Goal: Task Accomplishment & Management: Manage account settings

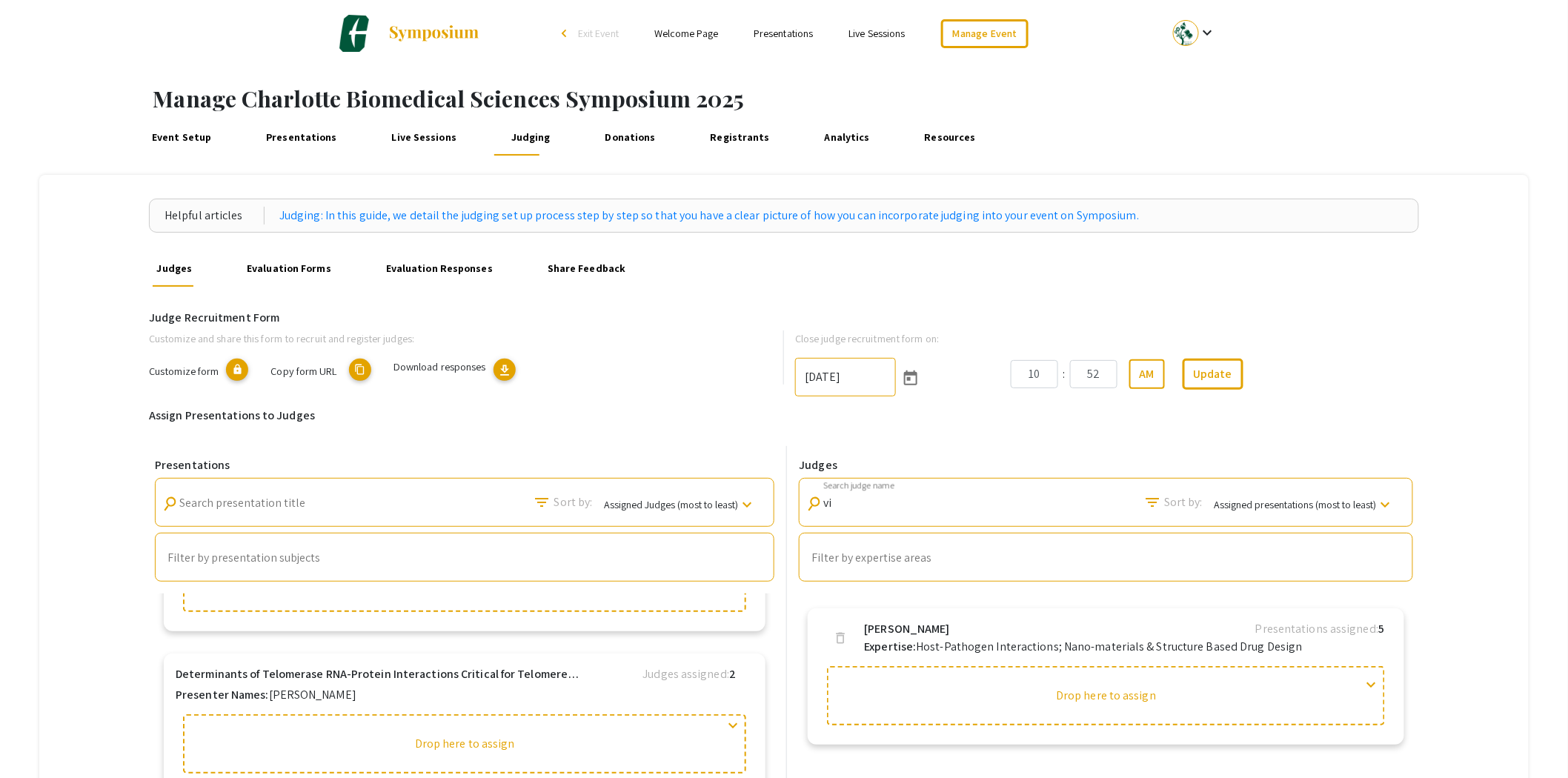
click at [322, 137] on link "Presentations" at bounding box center [301, 138] width 79 height 35
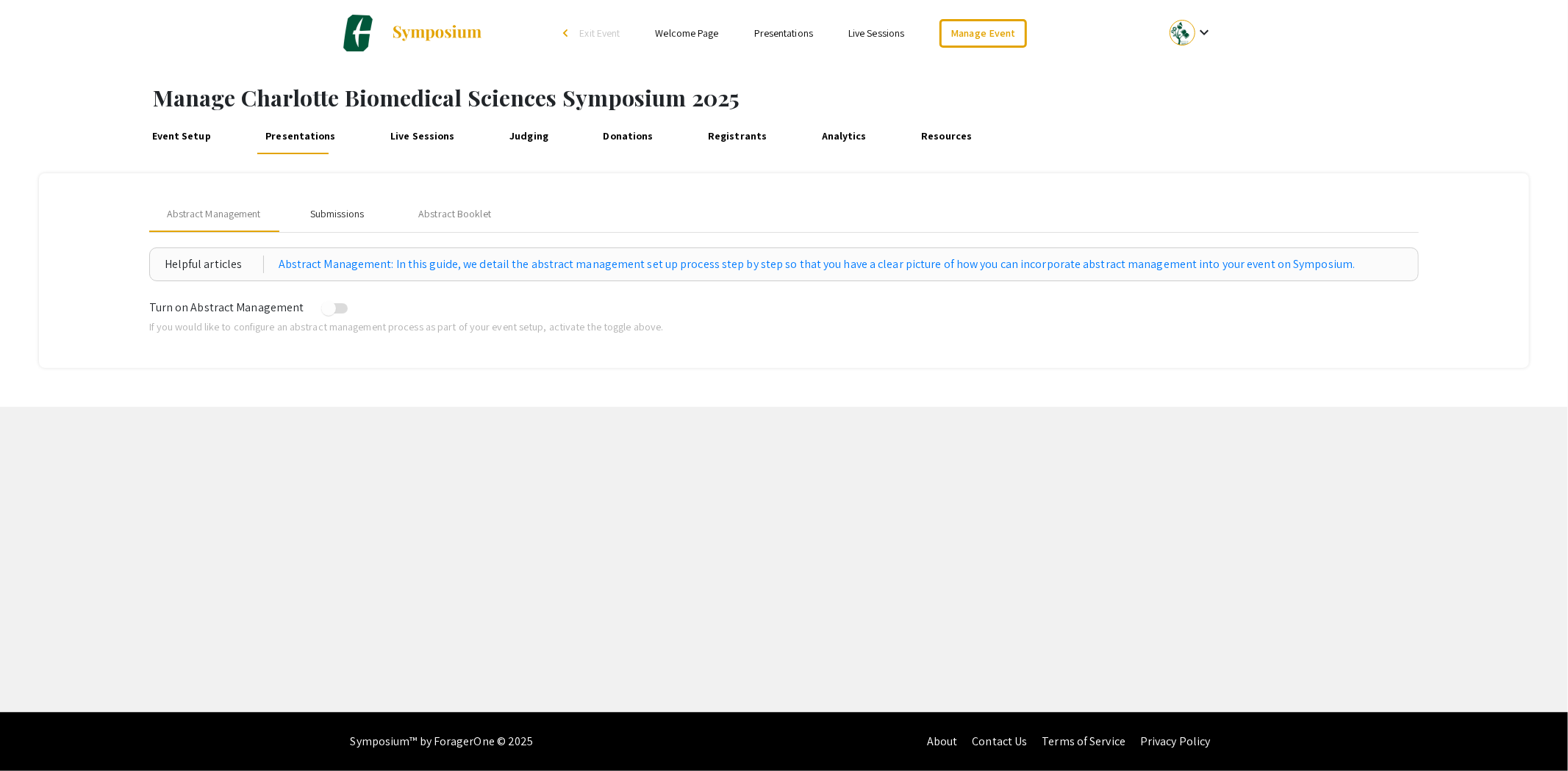
click at [335, 216] on div "Submissions" at bounding box center [337, 215] width 54 height 16
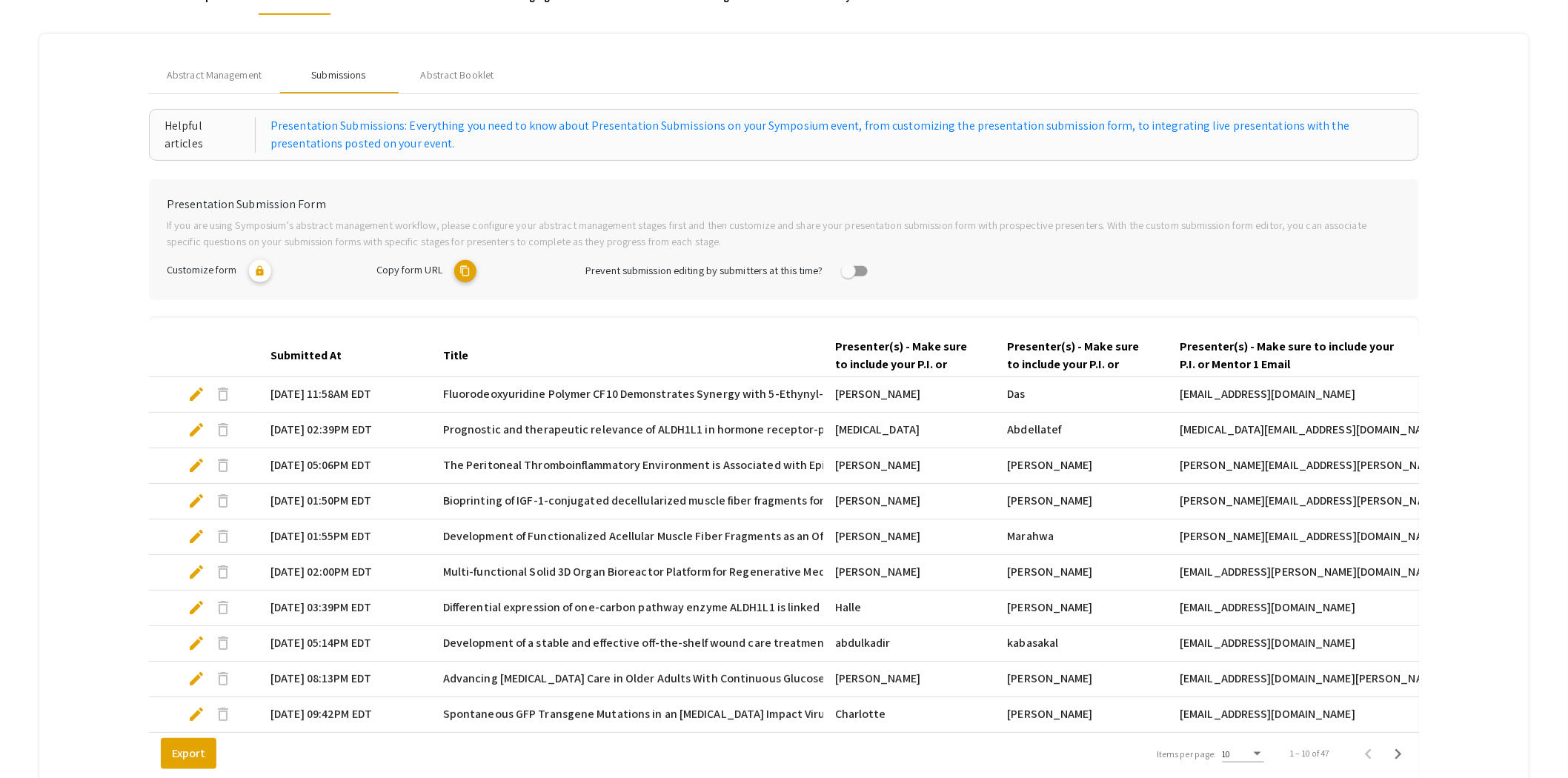
scroll to position [290, 0]
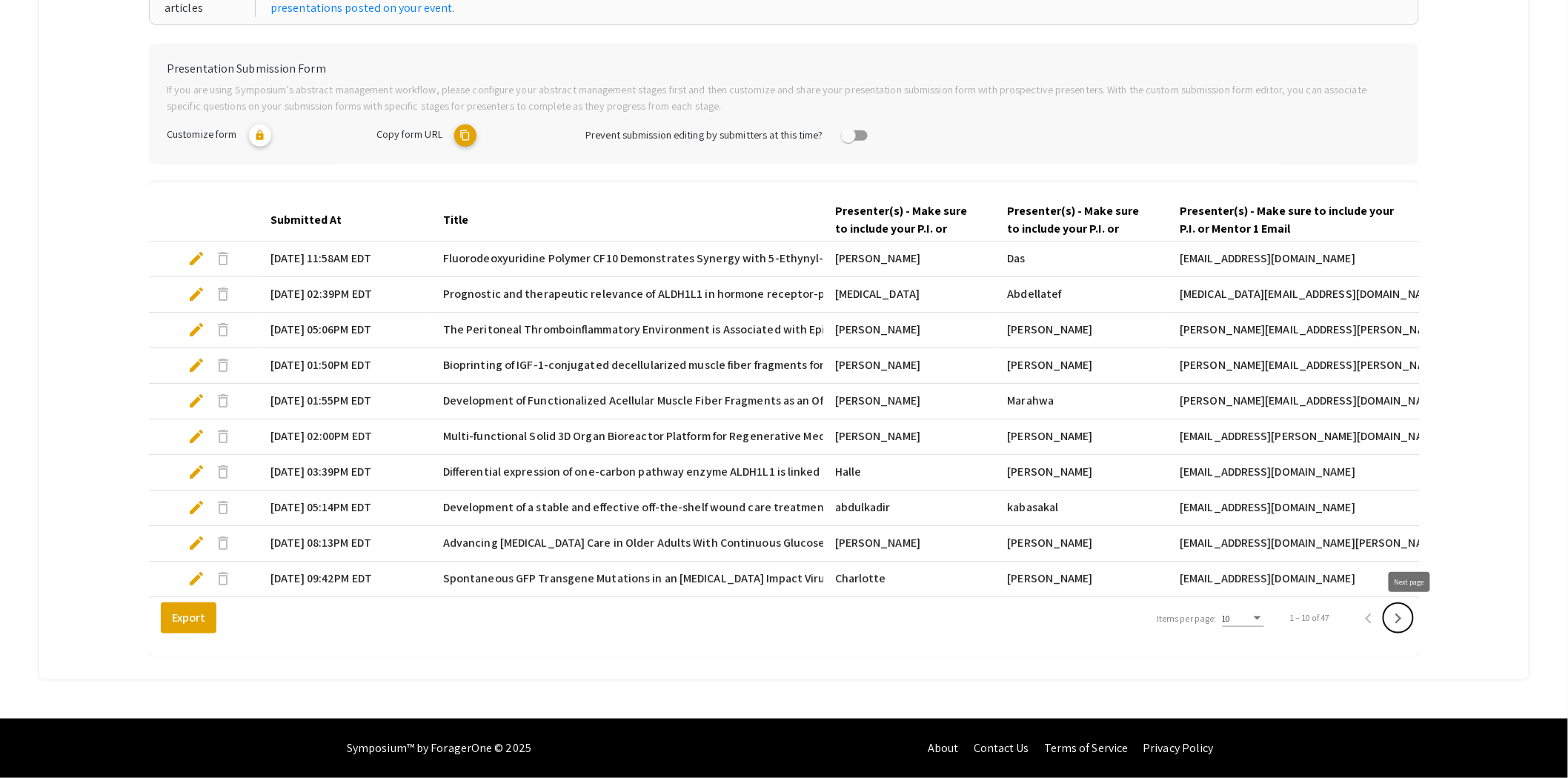
click at [1409, 617] on icon "Next page" at bounding box center [1398, 618] width 21 height 21
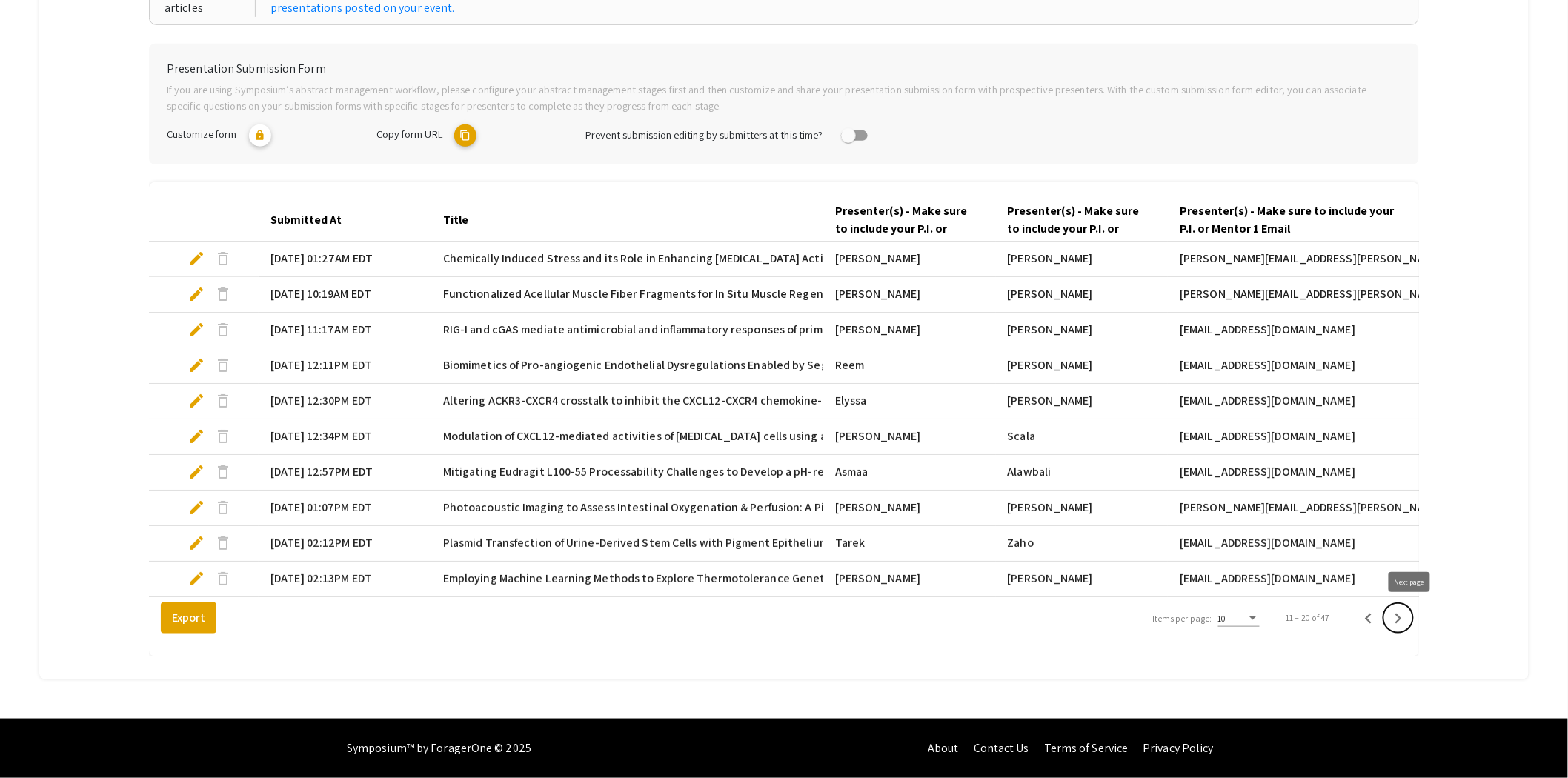
click at [1409, 617] on icon "Next page" at bounding box center [1398, 618] width 21 height 21
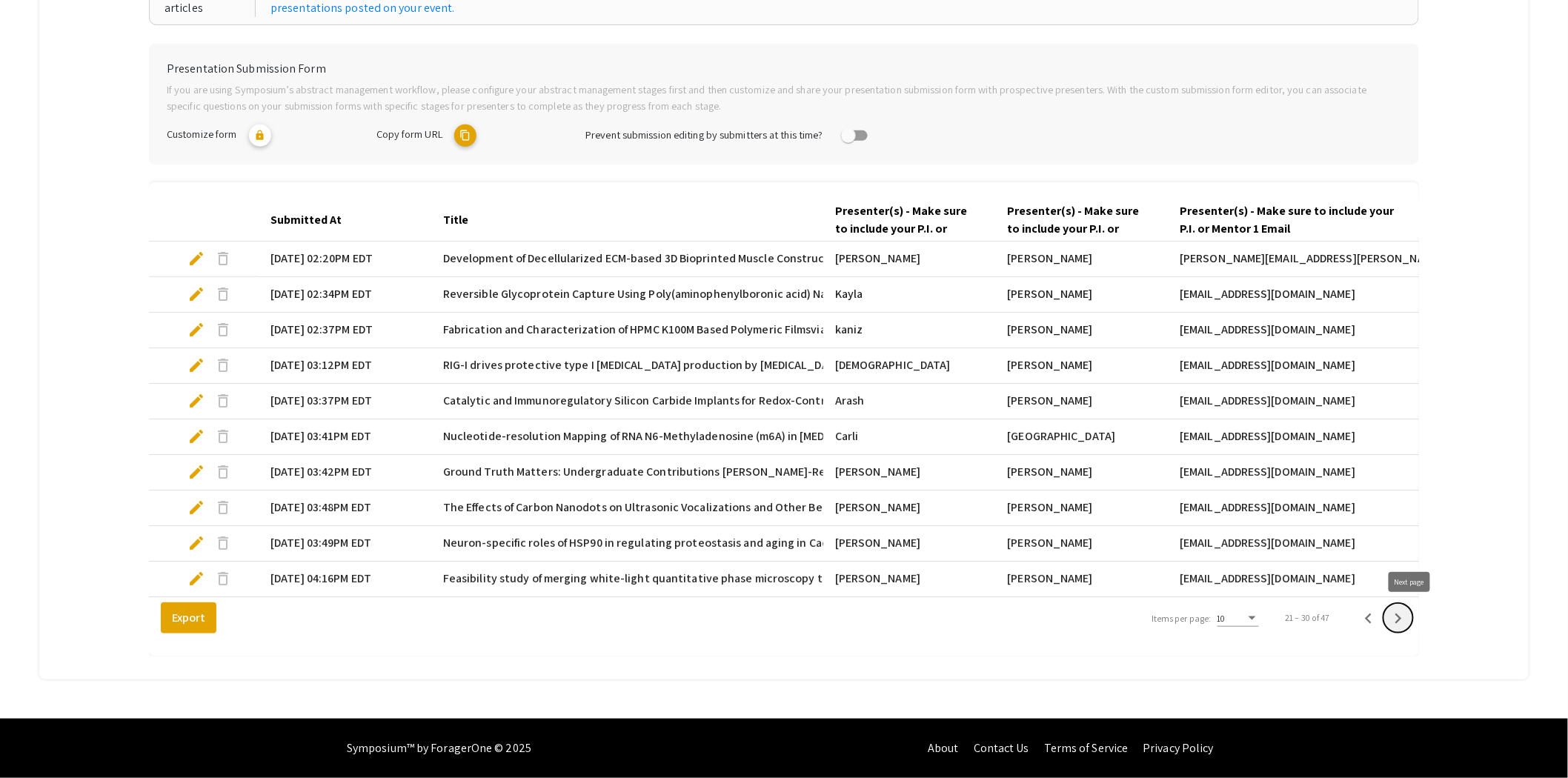
click at [1409, 617] on icon "Next page" at bounding box center [1398, 618] width 21 height 21
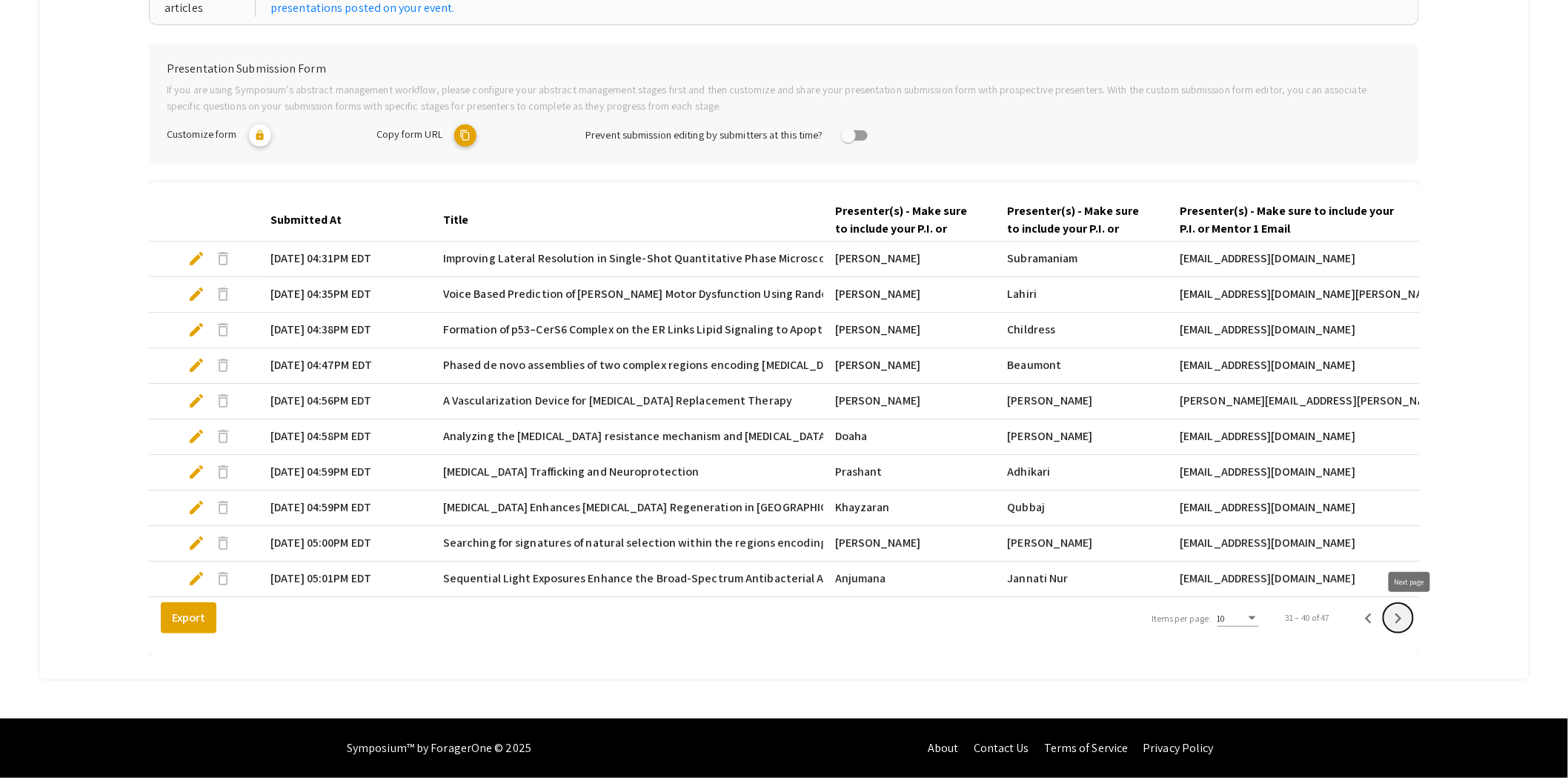
click at [1409, 617] on icon "Next page" at bounding box center [1398, 618] width 21 height 21
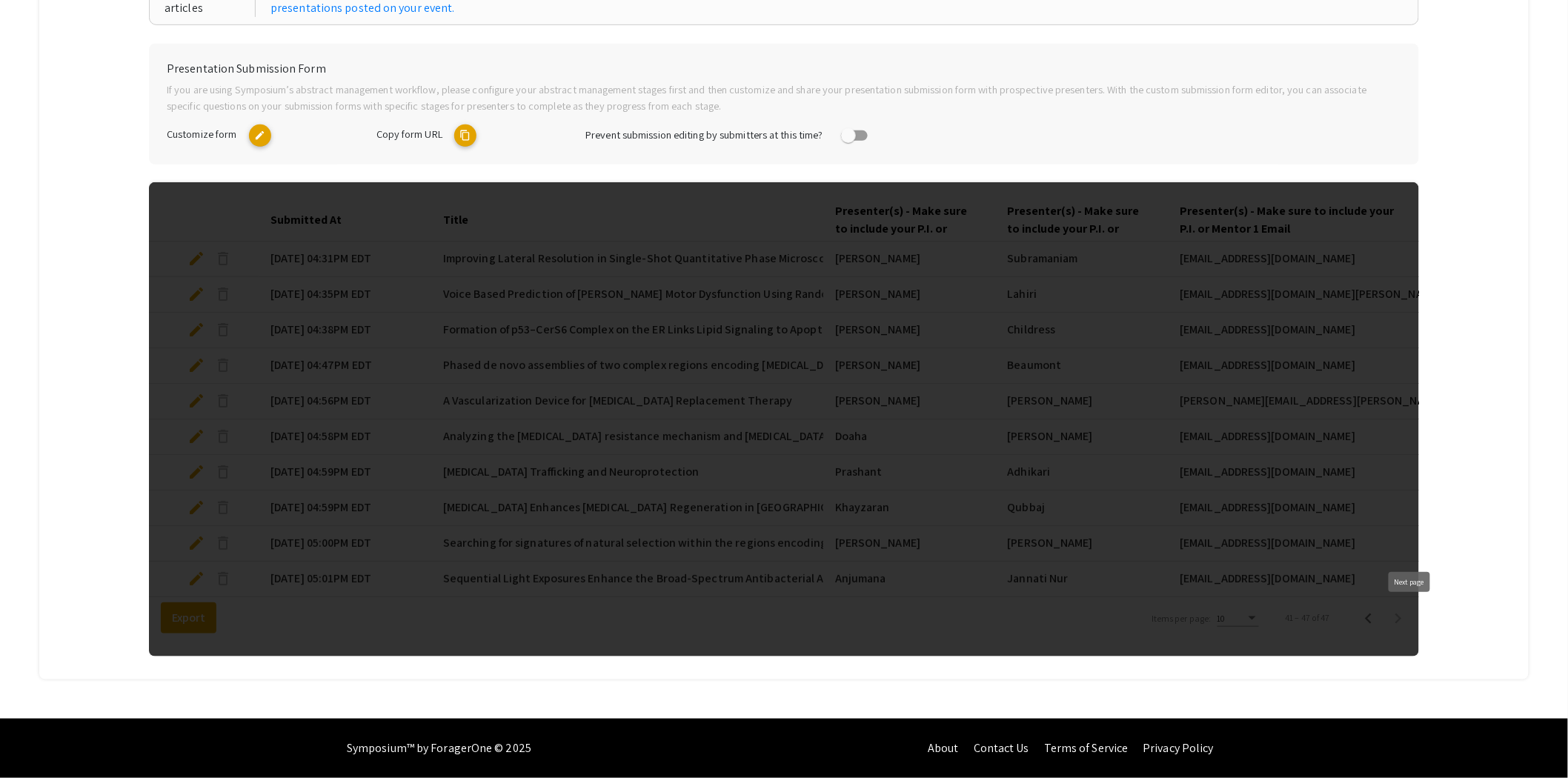
scroll to position [269, 0]
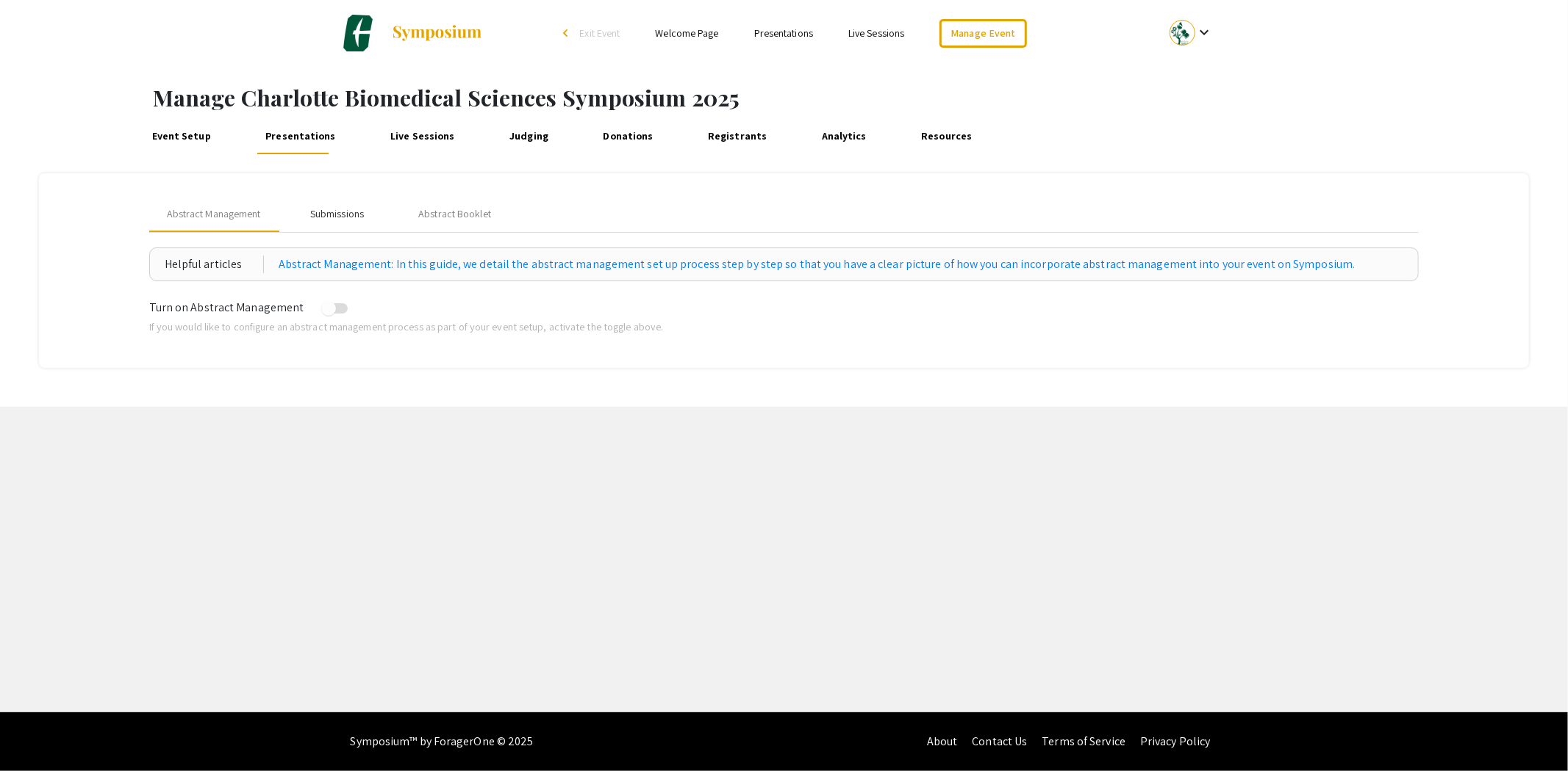
click at [317, 215] on div "Submissions" at bounding box center [337, 215] width 54 height 16
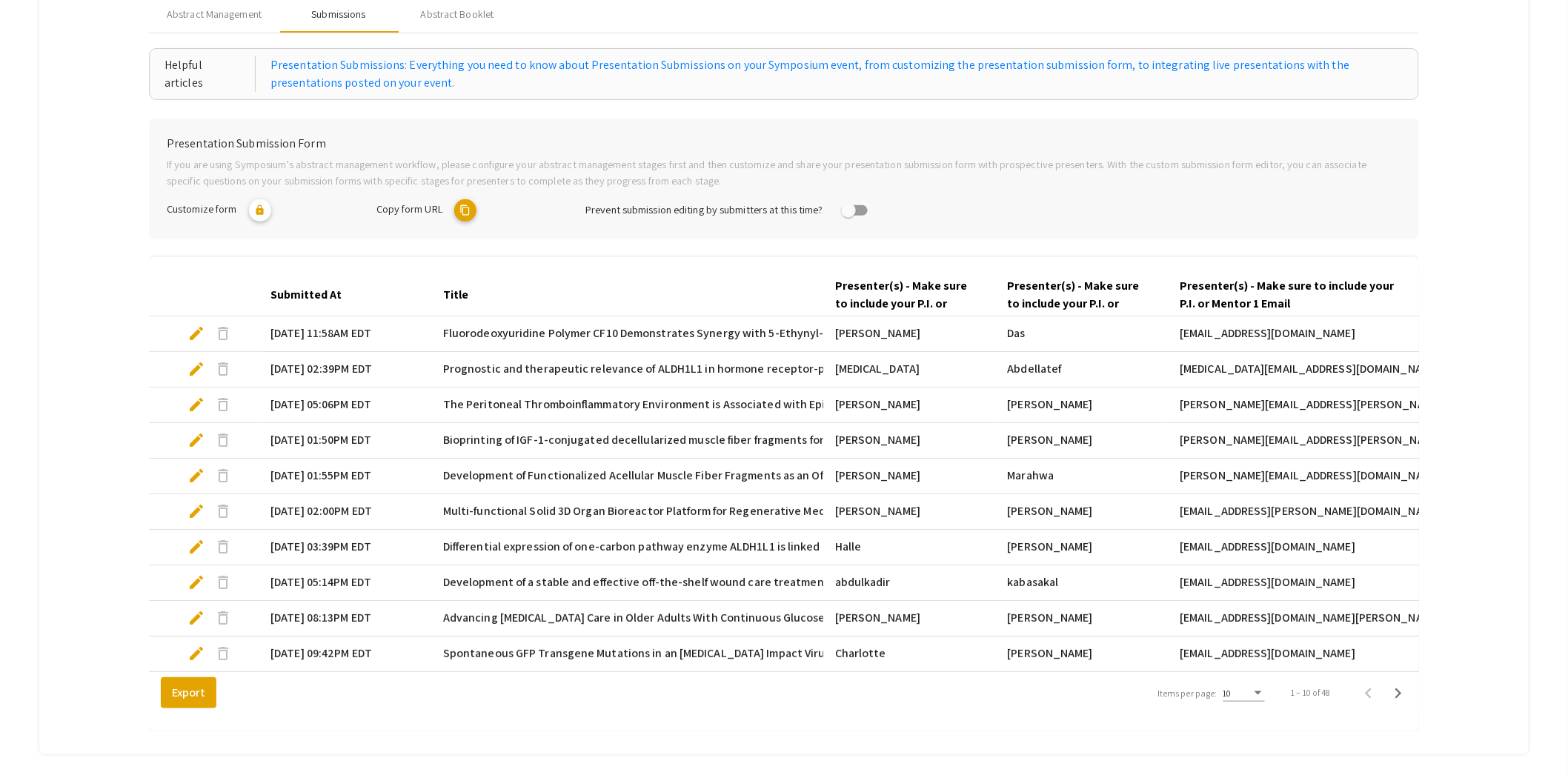
scroll to position [290, 0]
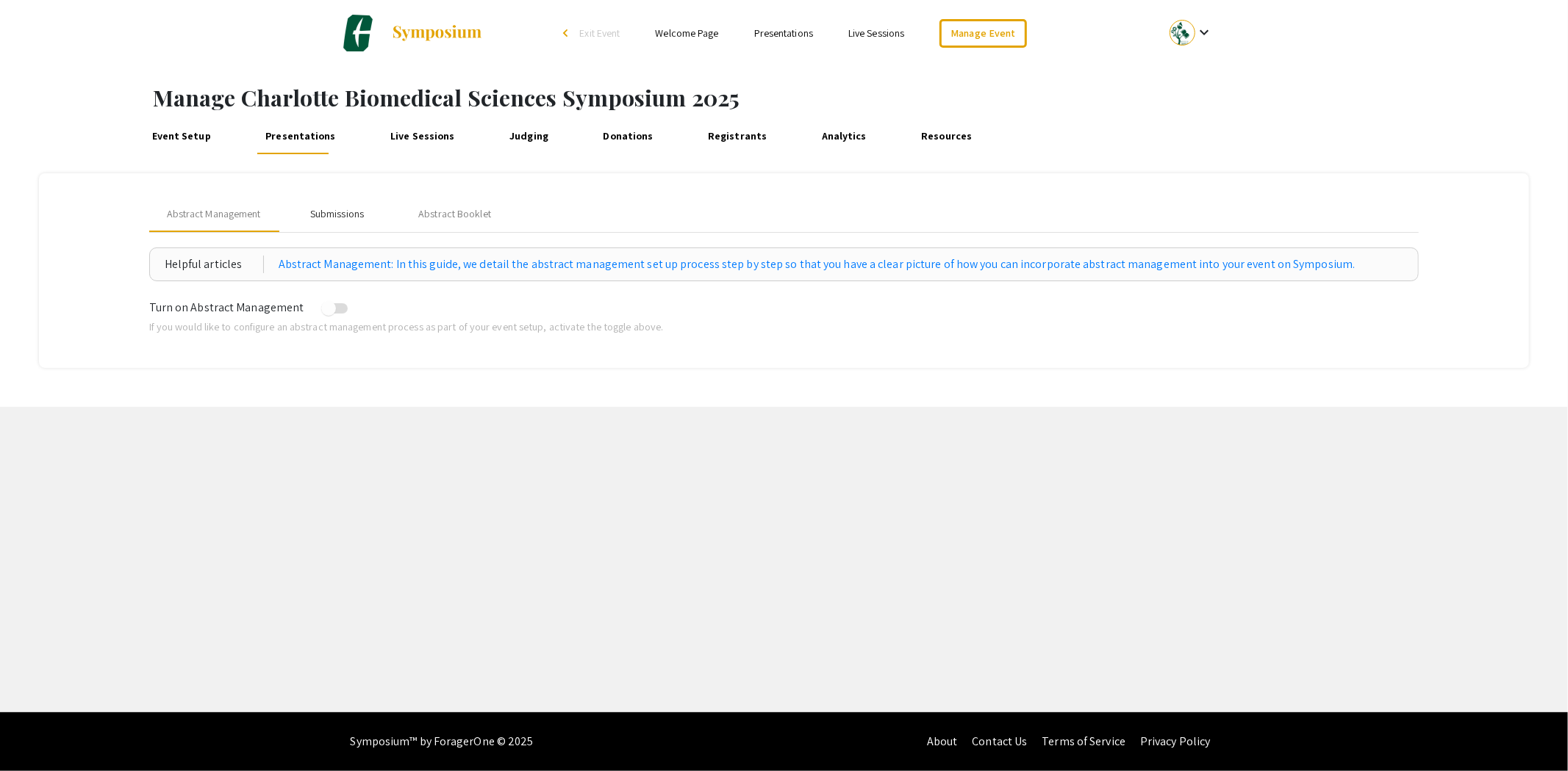
click at [333, 222] on div "Submissions" at bounding box center [337, 215] width 54 height 16
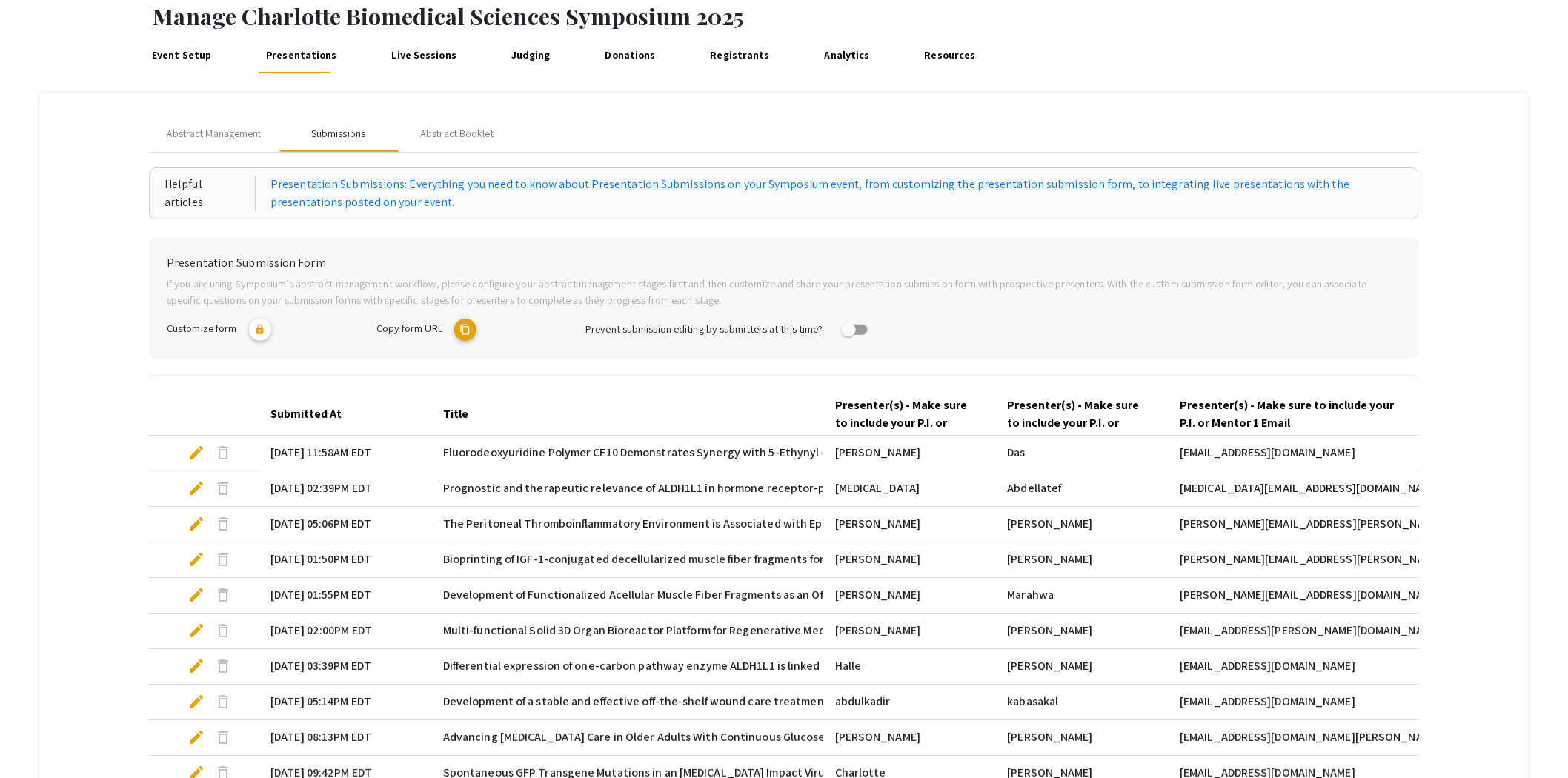
scroll to position [290, 0]
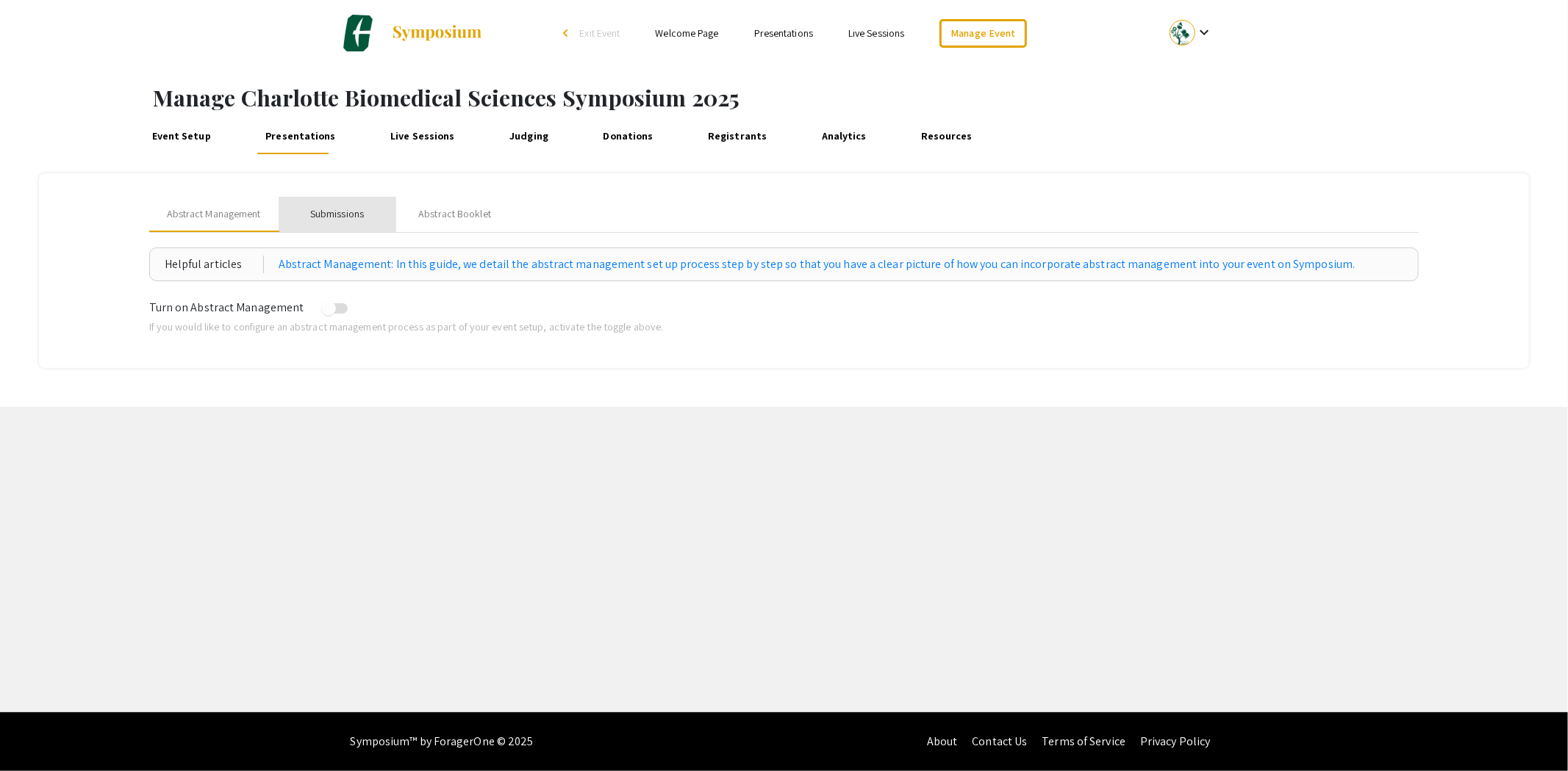
click at [323, 214] on div "Submissions" at bounding box center [337, 215] width 54 height 16
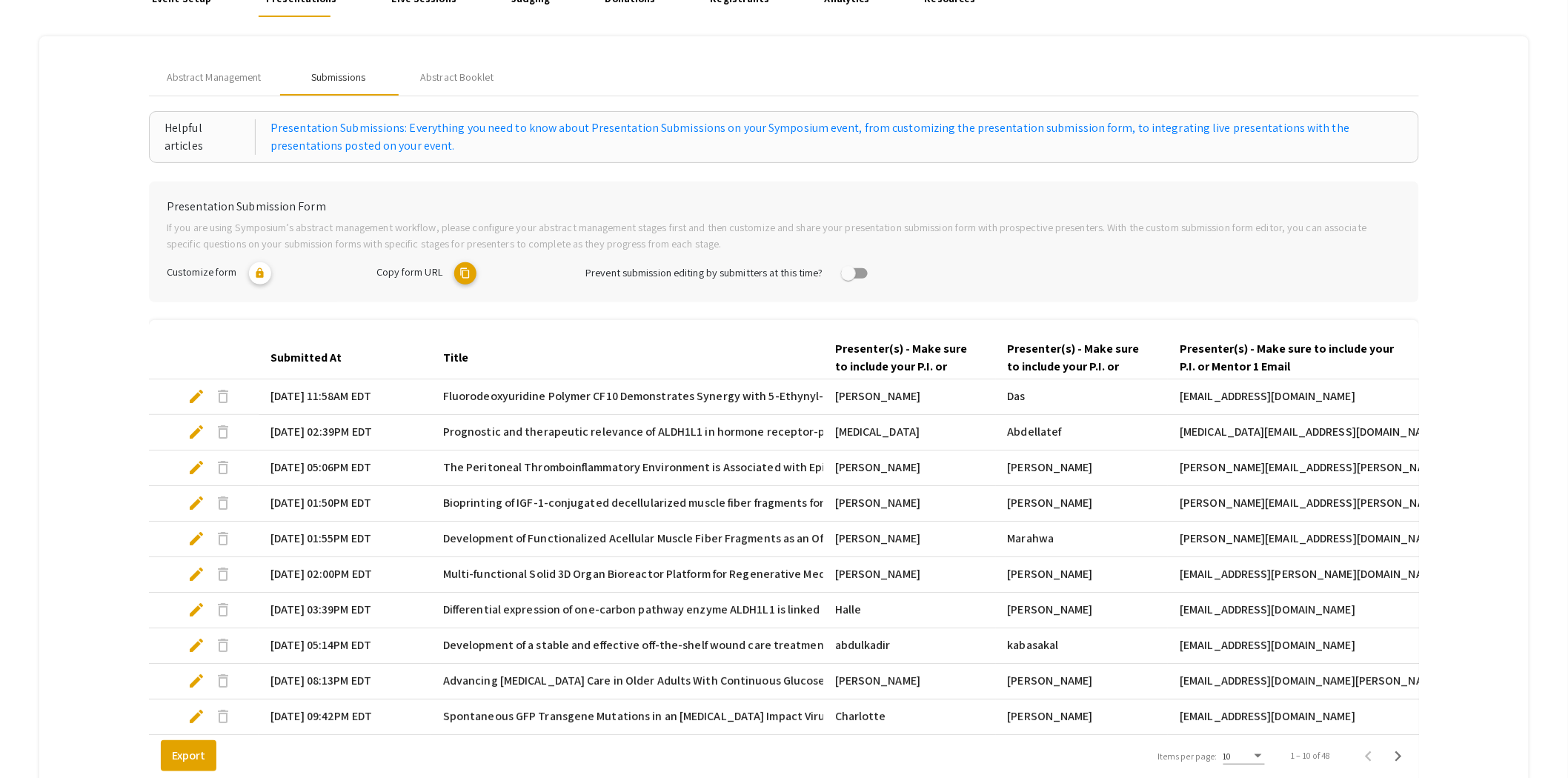
scroll to position [290, 0]
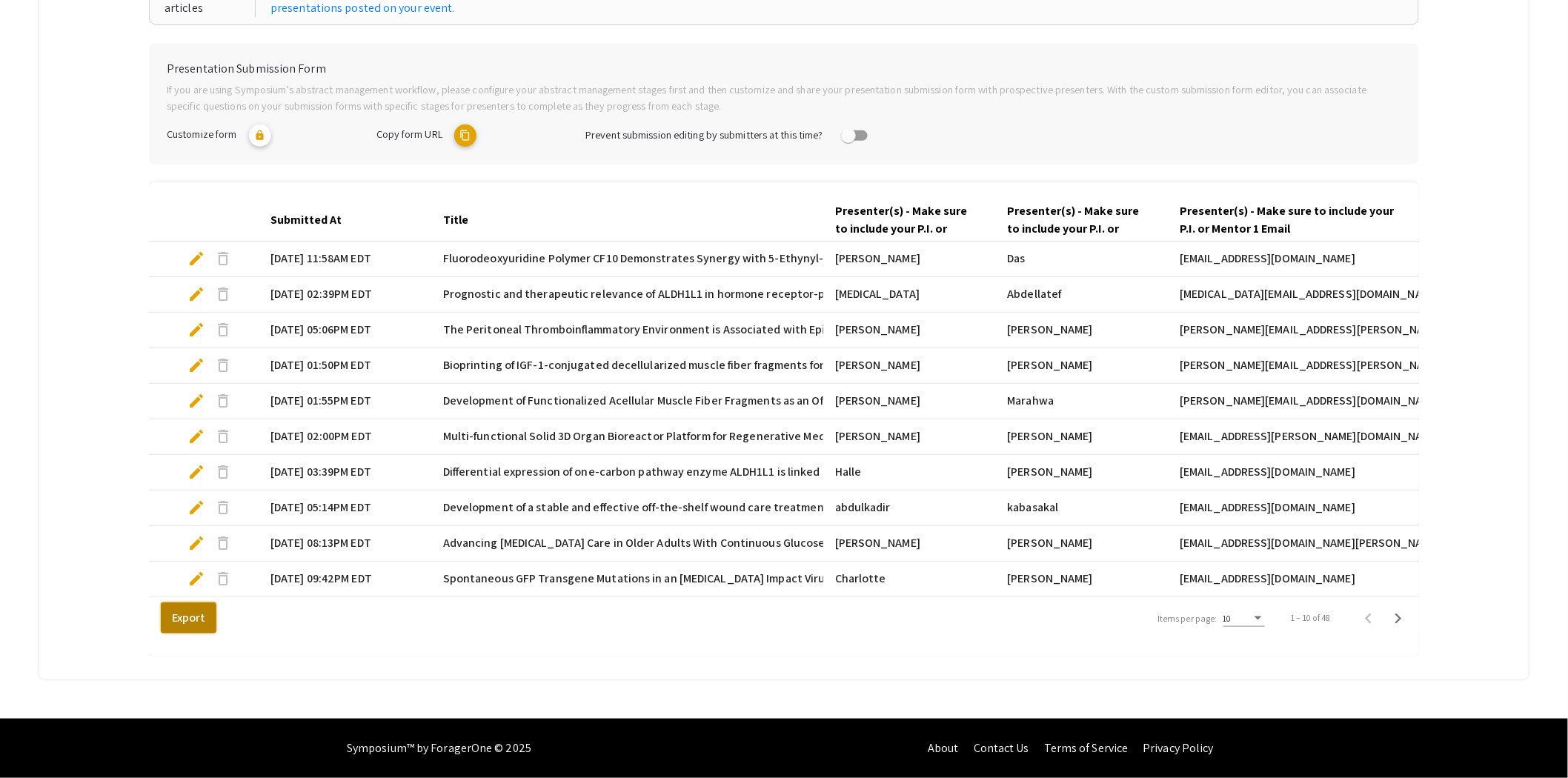
click at [185, 616] on button "Export" at bounding box center [188, 618] width 55 height 32
click at [1265, 622] on div "Items per page:" at bounding box center [1258, 618] width 14 height 11
click at [1253, 643] on span "25" at bounding box center [1254, 644] width 41 height 27
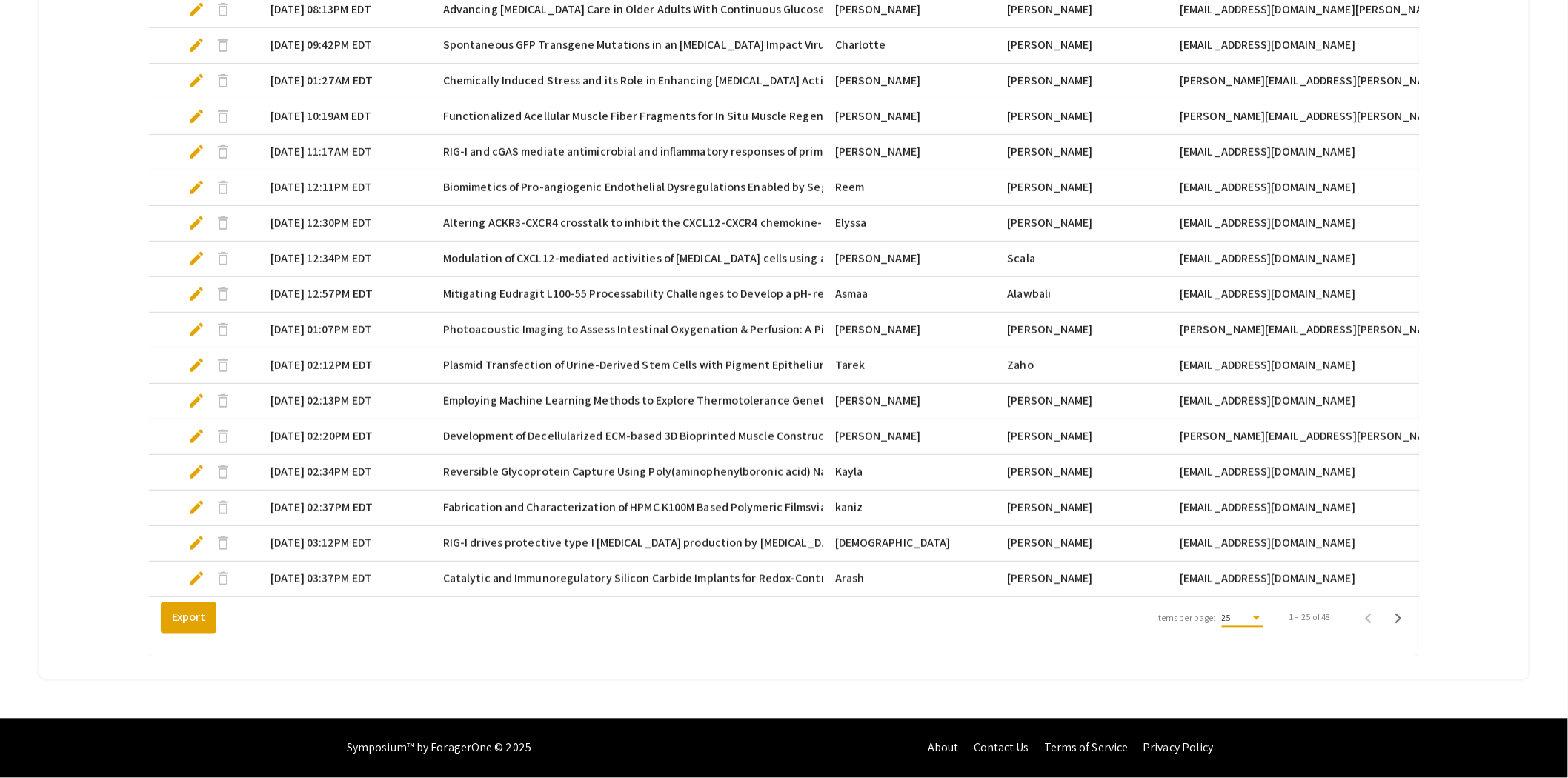
scroll to position [821, 0]
click at [1402, 619] on icon "Next page" at bounding box center [1398, 618] width 7 height 11
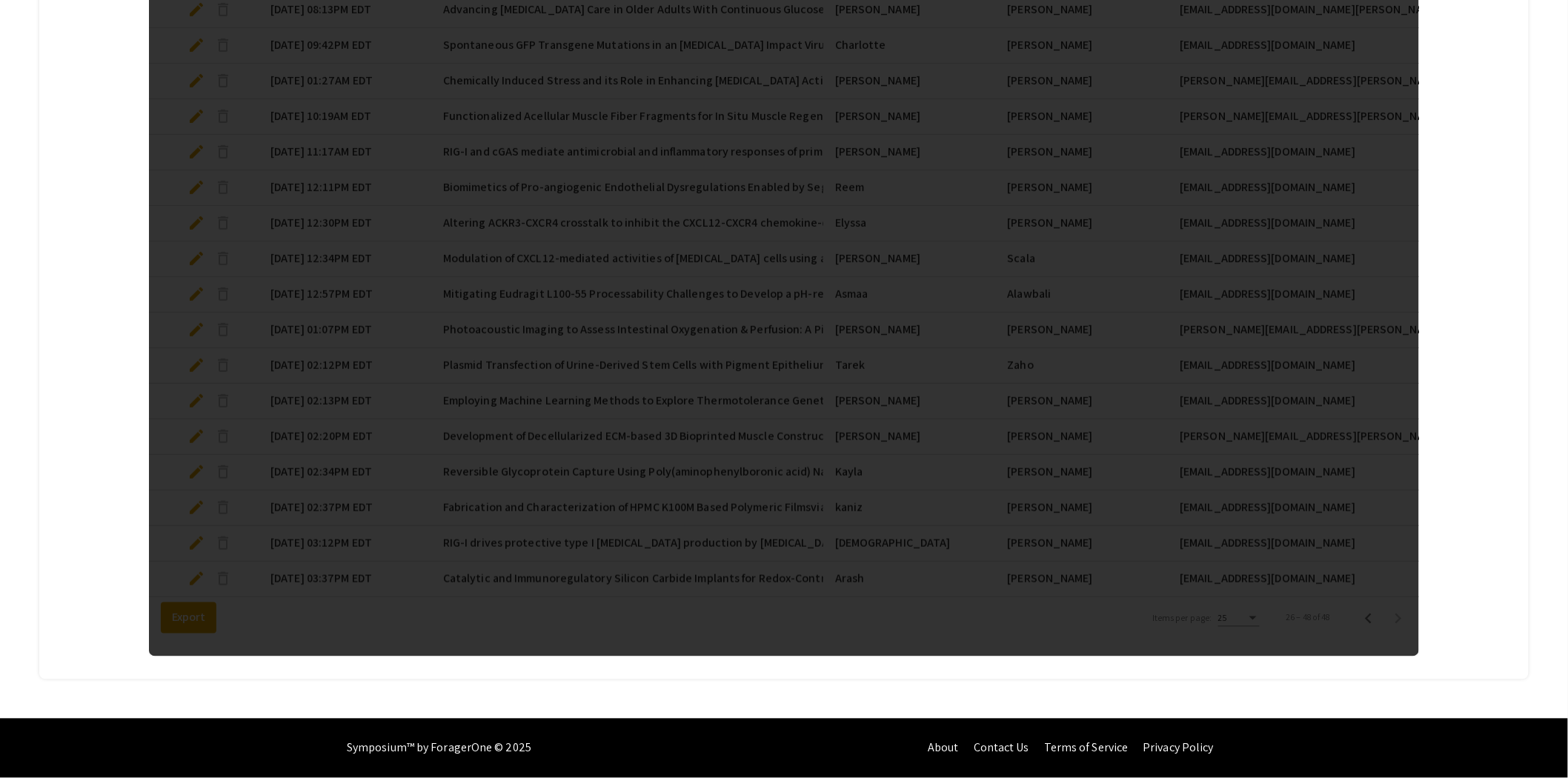
scroll to position [751, 0]
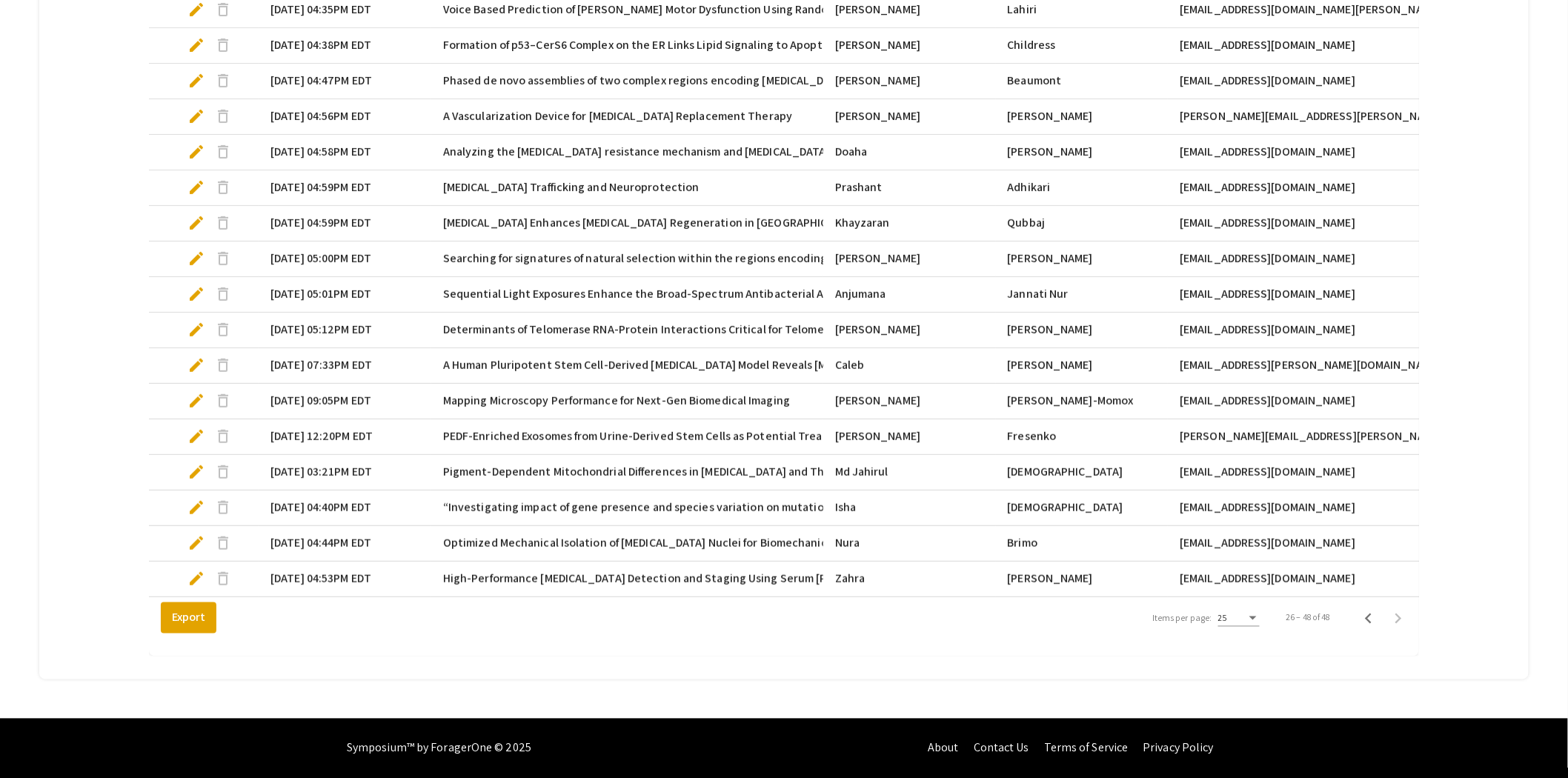
drag, startPoint x: 1338, startPoint y: 566, endPoint x: 150, endPoint y: 424, distance: 1196.5
click at [150, 424] on mat-table "Submitted At Title Presenter(s) - Make sure to include your P.I. or Mentor 1 Fi…" at bounding box center [784, 167] width 1270 height 860
copy mat-table "edit delete 09/04/25, 12:20PM EDT PEDF-Enriched Exosomes from Urine-Derived Ste…"
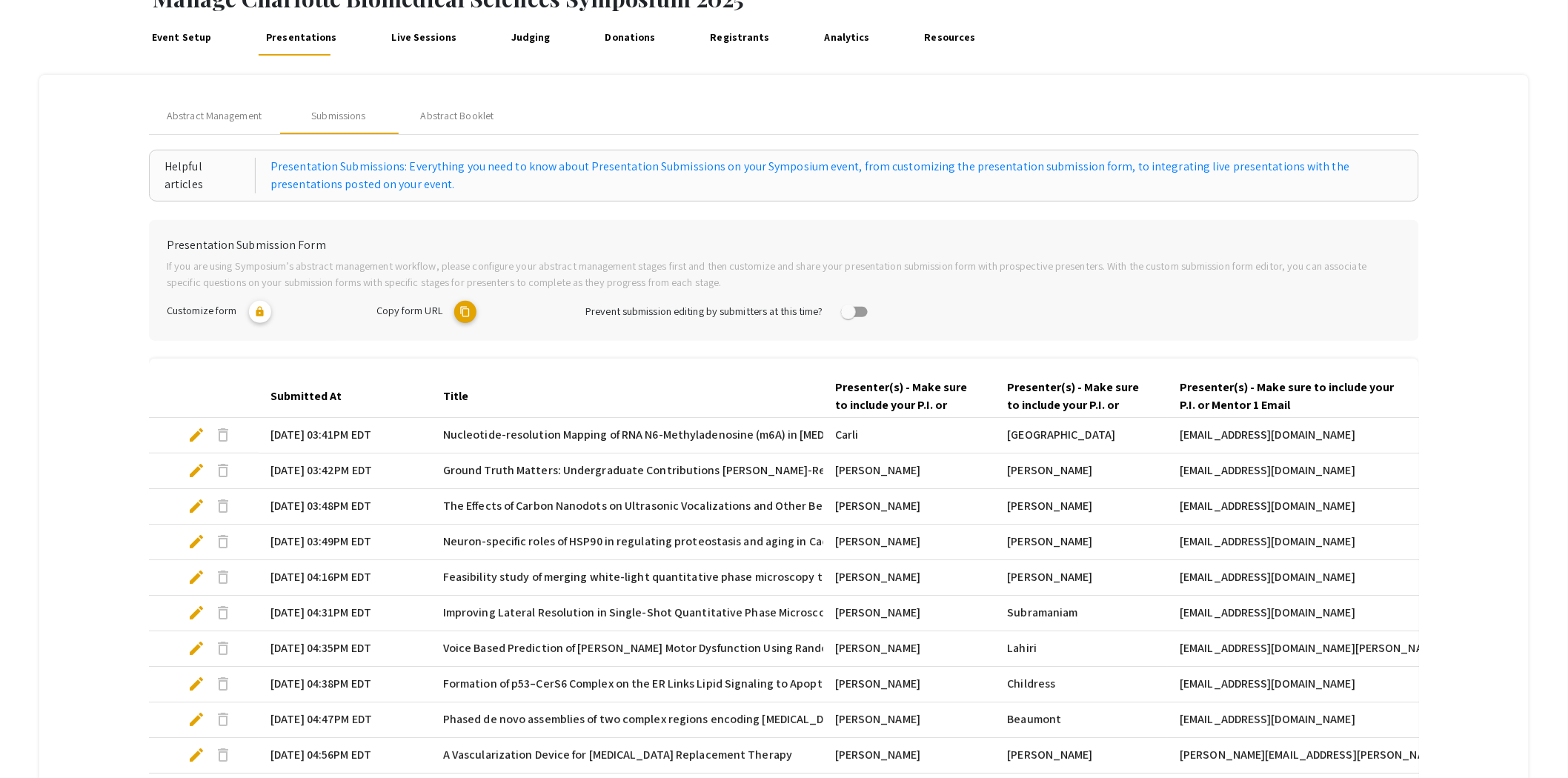
scroll to position [493, 0]
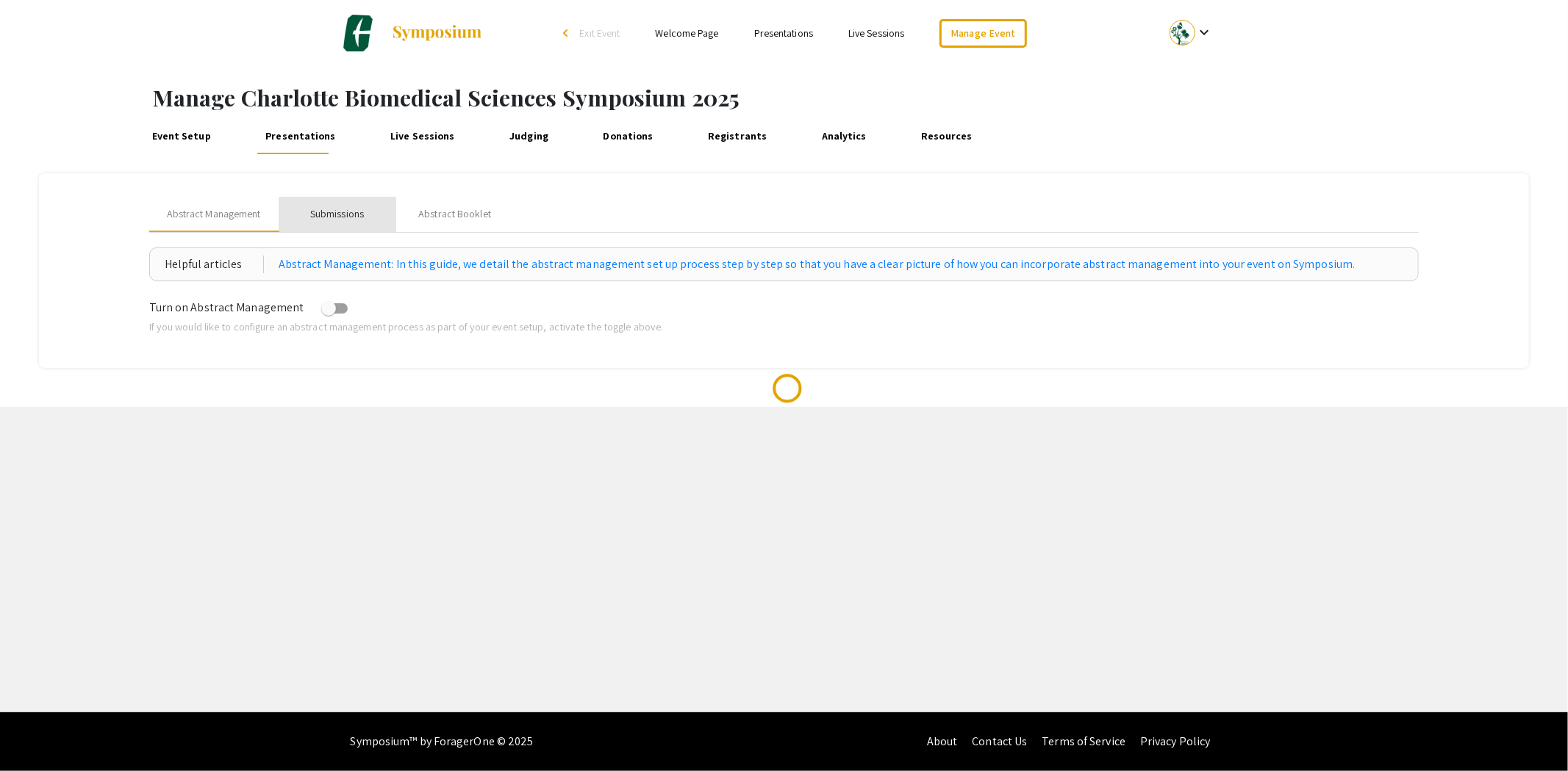
click at [348, 216] on div "Submissions" at bounding box center [337, 215] width 54 height 16
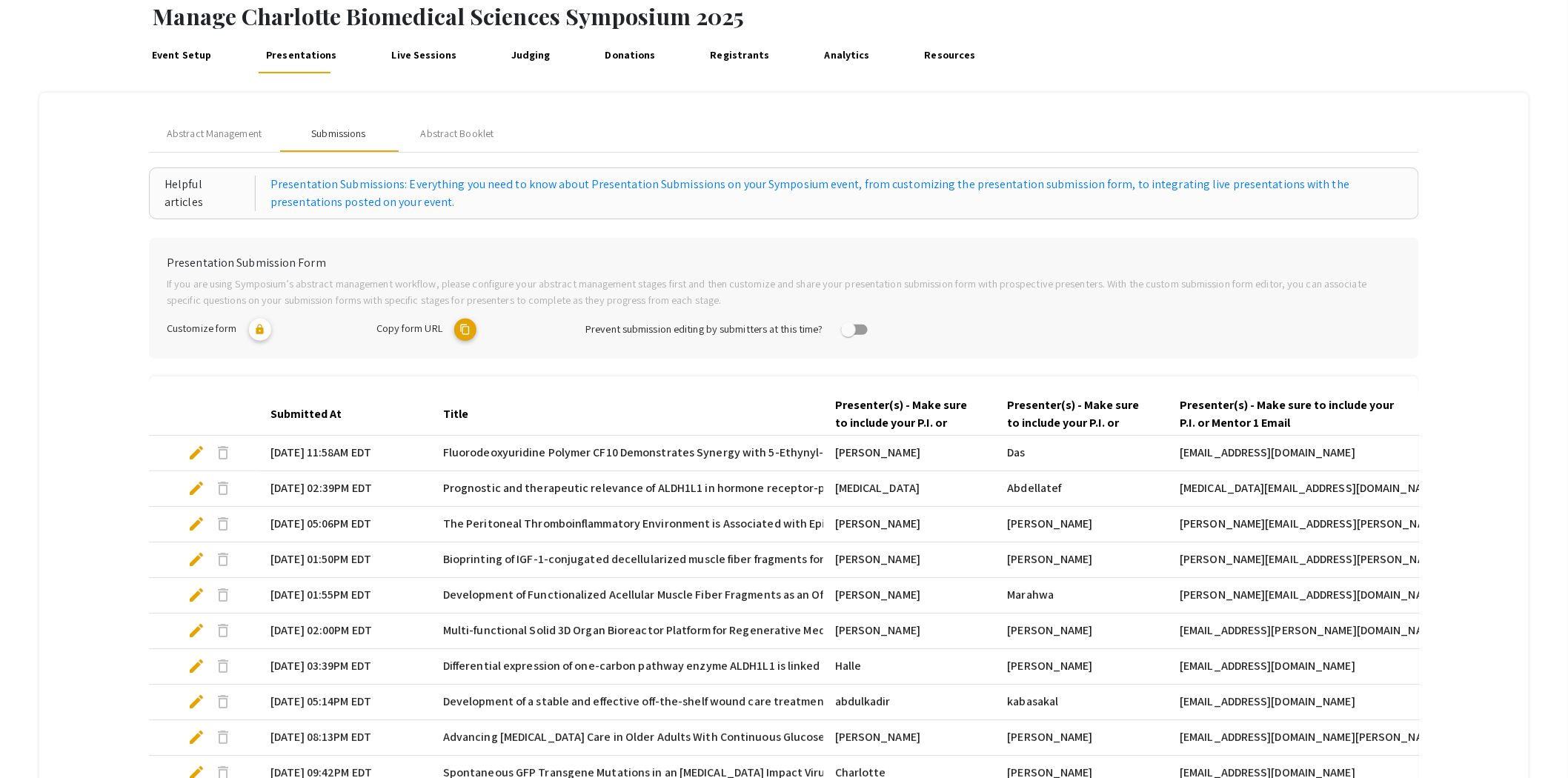
scroll to position [290, 0]
